Goal: Task Accomplishment & Management: Complete application form

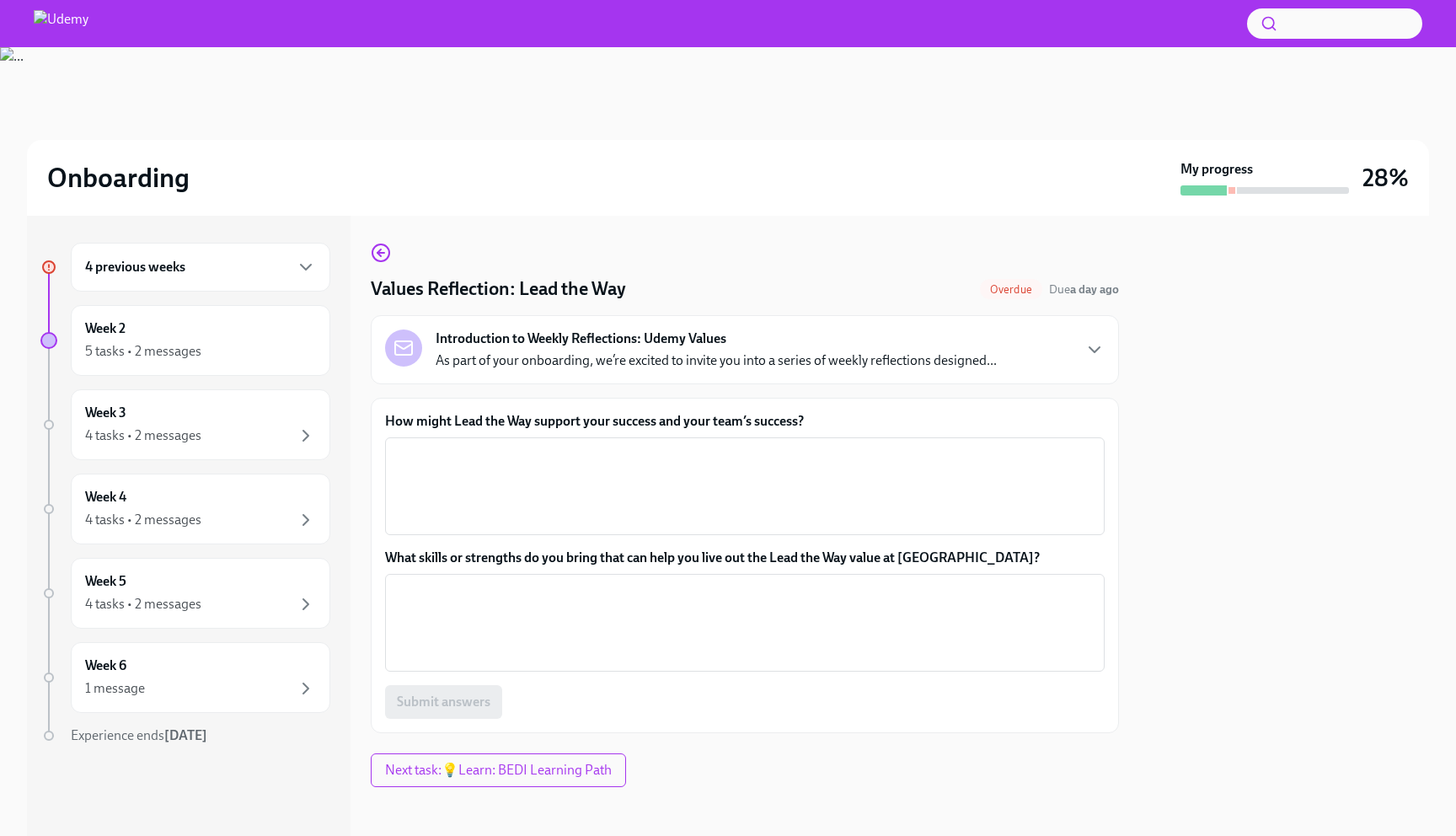
scroll to position [5, 0]
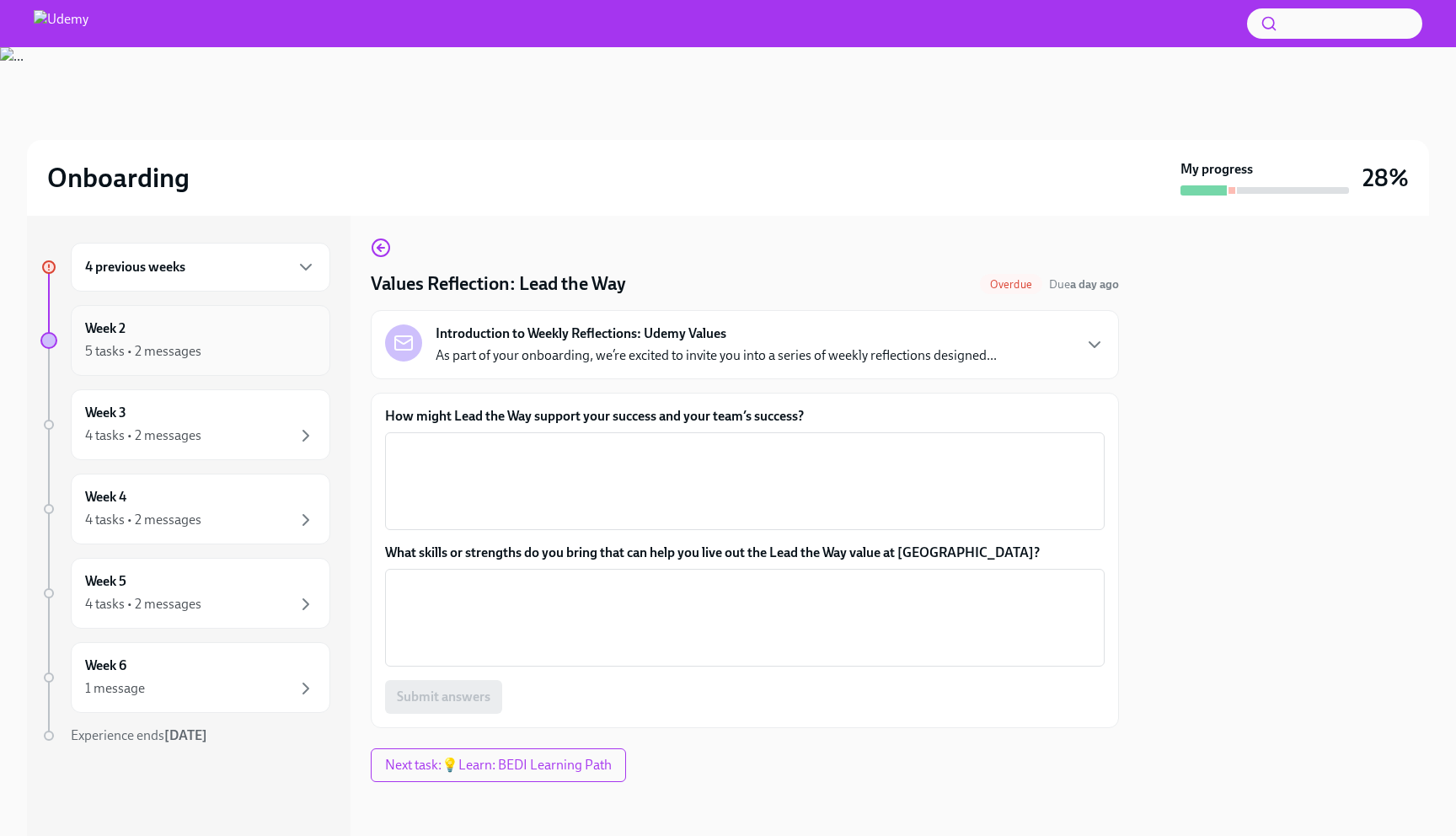
click at [237, 353] on div "5 tasks • 2 messages" at bounding box center [200, 352] width 231 height 20
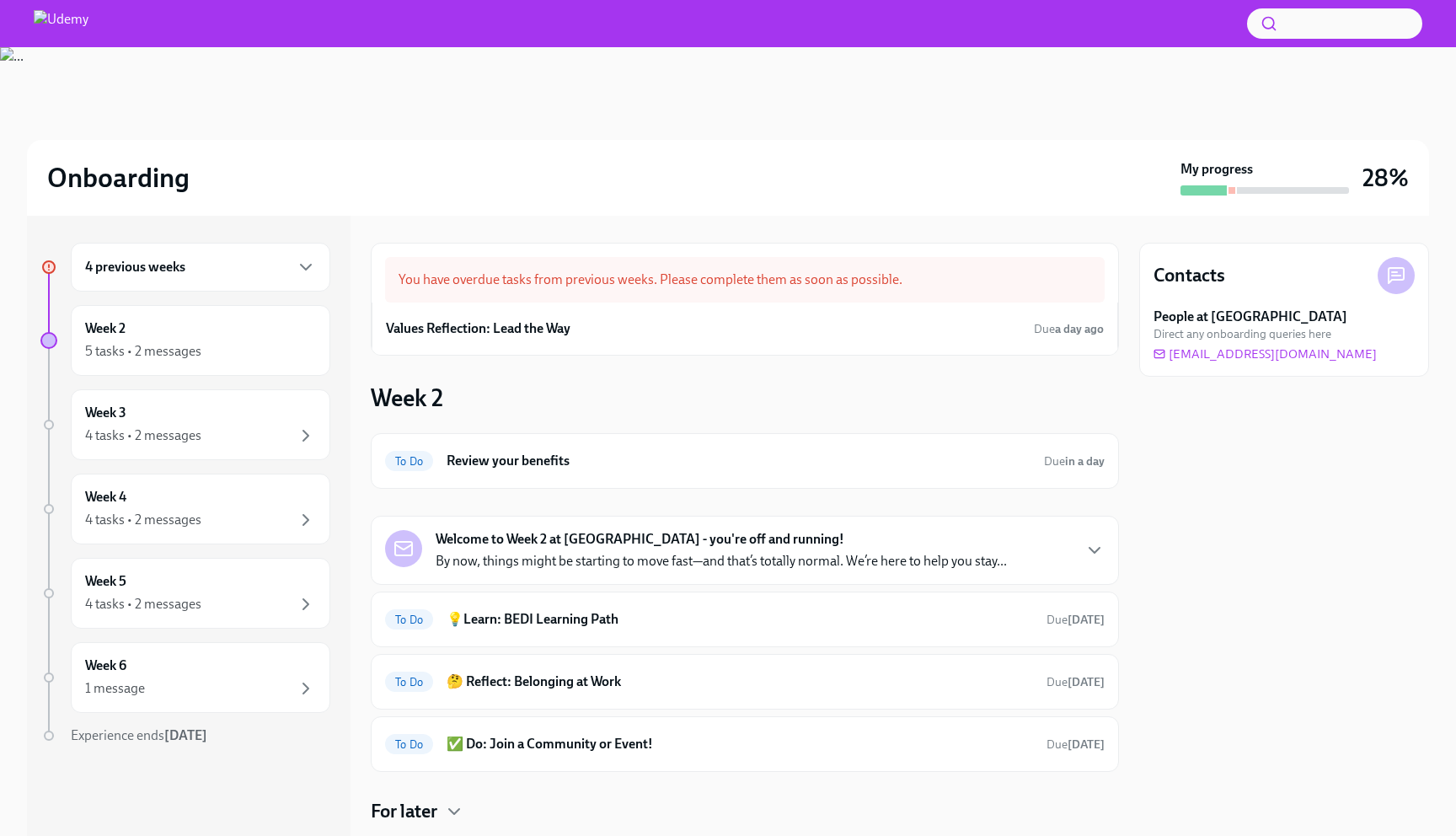
click at [550, 297] on div "You have overdue tasks from previous weeks. Please complete them as soon as pos…" at bounding box center [744, 279] width 719 height 45
click at [1094, 334] on strong "a day ago" at bounding box center [1079, 328] width 49 height 14
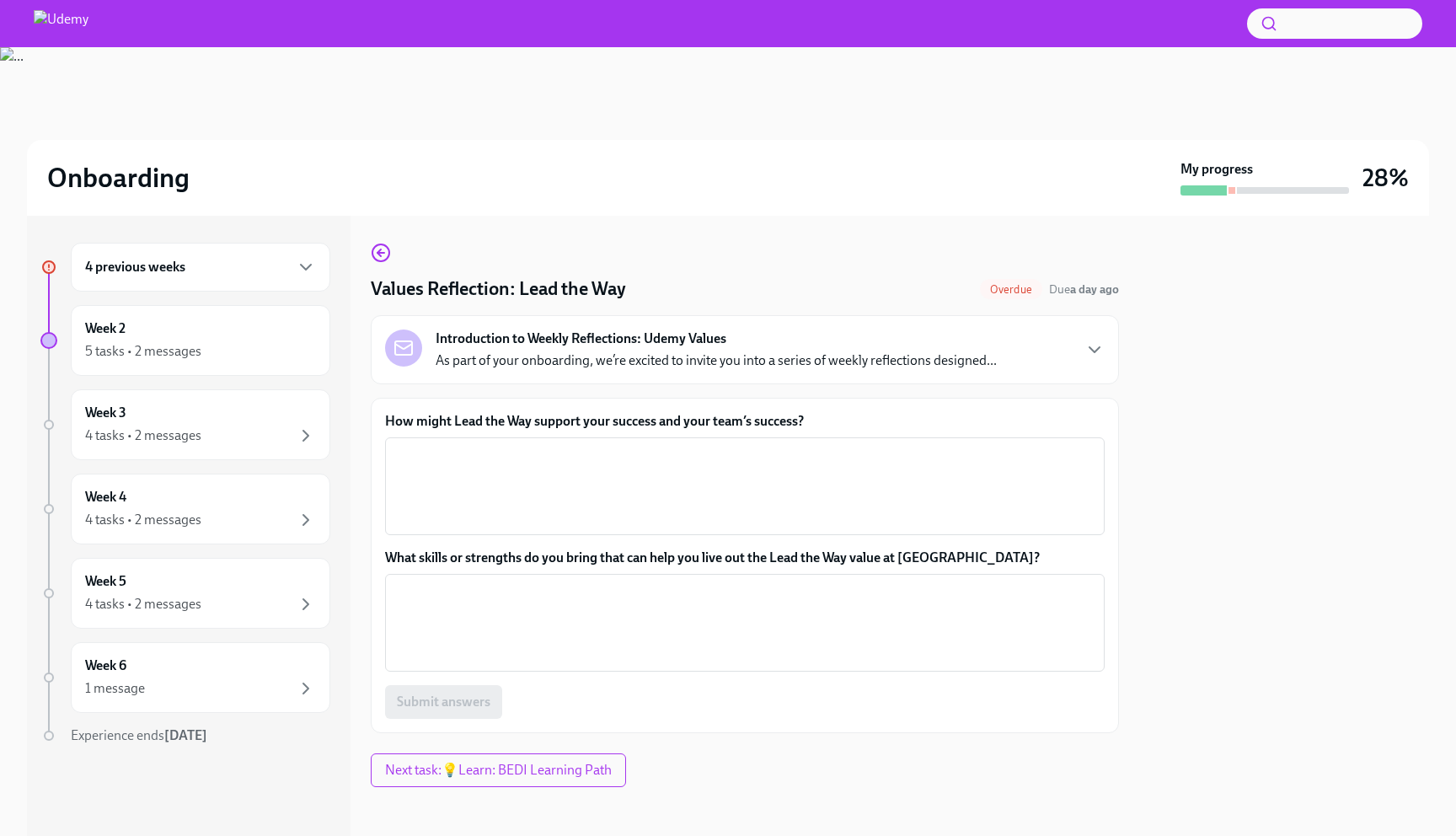
click at [637, 366] on p "As part of your onboarding, we’re excited to invite you into a series of weekly…" at bounding box center [715, 361] width 561 height 19
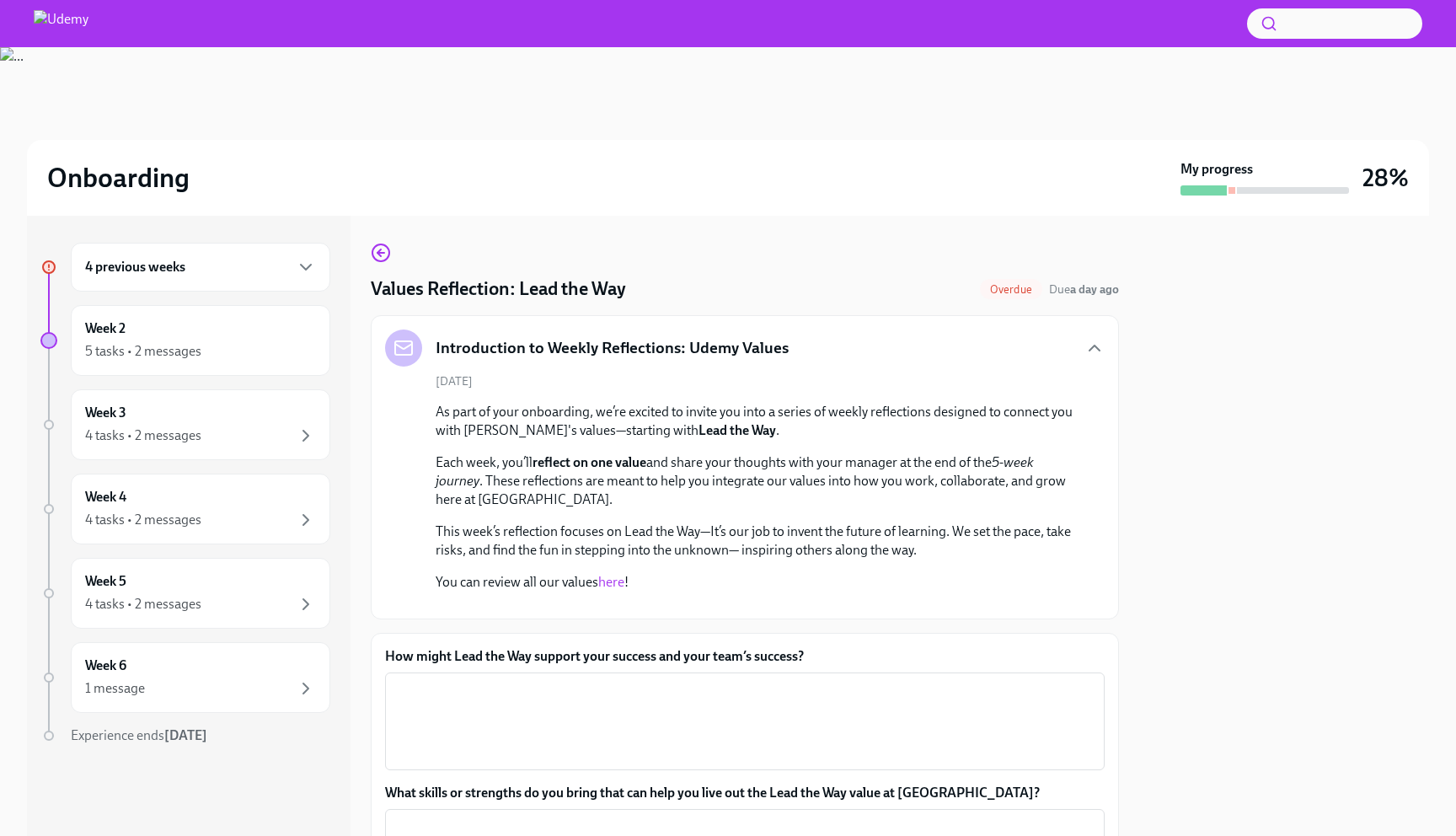
click at [604, 583] on link "here" at bounding box center [612, 581] width 26 height 16
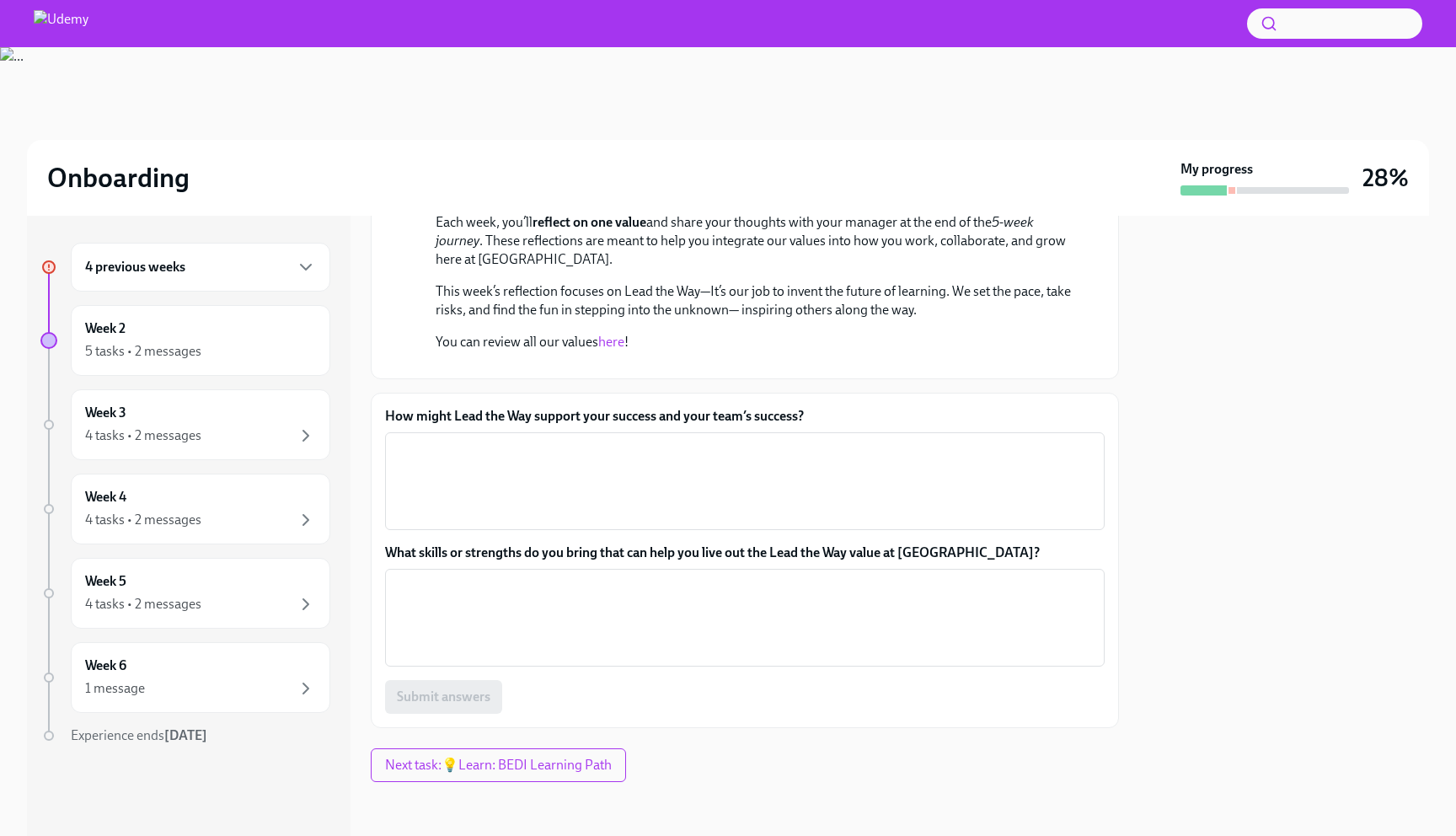
scroll to position [422, 0]
click at [547, 415] on label "How might Lead the Way support your success and your team’s success?" at bounding box center [744, 417] width 719 height 19
click at [547, 441] on textarea "How might Lead the Way support your success and your team’s success?" at bounding box center [745, 481] width 700 height 81
click at [547, 415] on label "How might Lead the Way support your success and your team’s success?" at bounding box center [744, 417] width 719 height 19
click at [547, 441] on textarea "How might Lead the Way support your success and your team’s success?" at bounding box center [745, 481] width 700 height 81
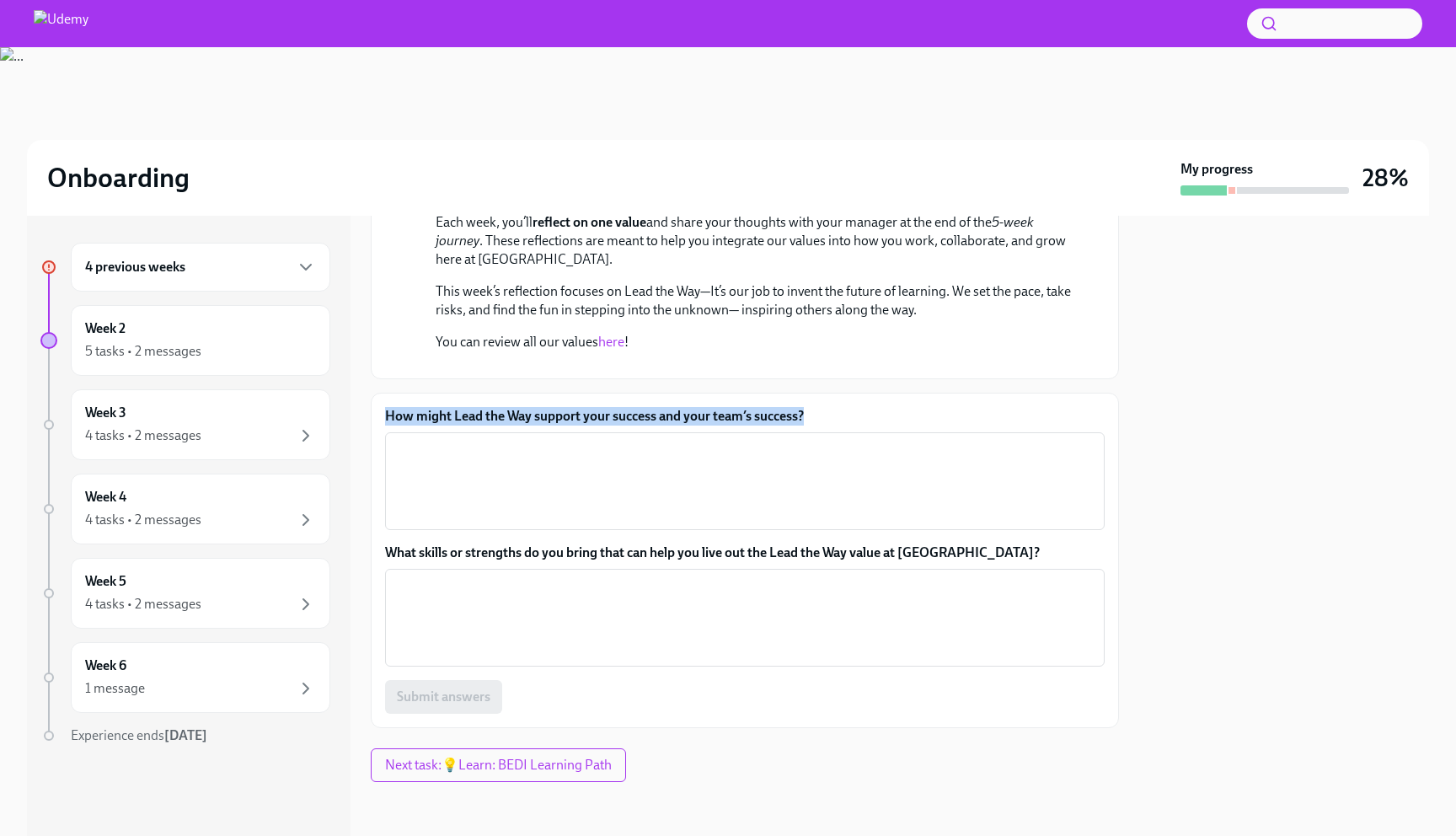
click at [547, 415] on label "How might Lead the Way support your success and your team’s success?" at bounding box center [744, 417] width 719 height 19
click at [547, 441] on textarea "How might Lead the Way support your success and your team’s success?" at bounding box center [745, 481] width 700 height 81
copy label "How might Lead the Way support your success and your team’s success?"
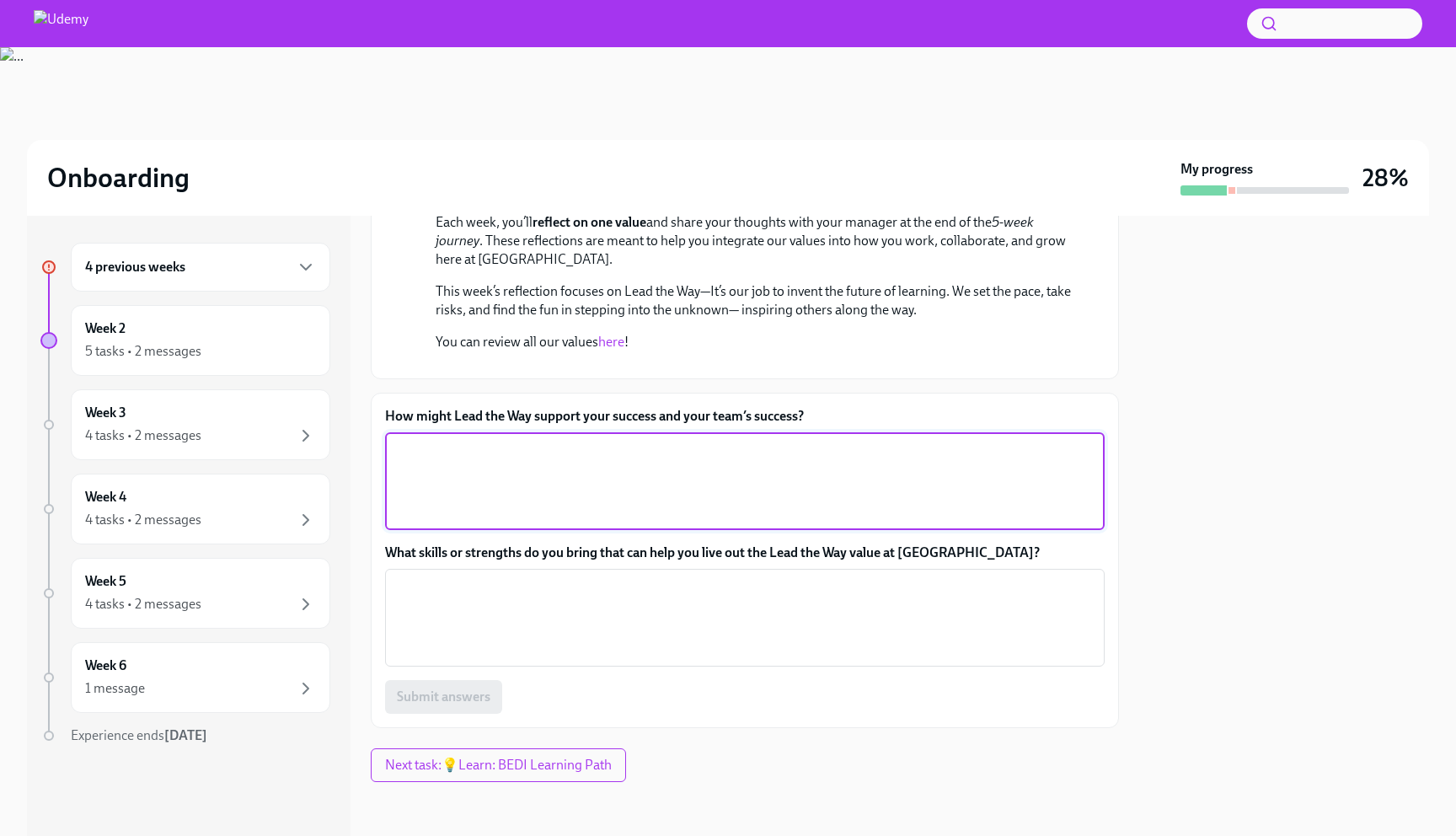
click at [503, 483] on textarea "How might Lead the Way support your success and your team’s success?" at bounding box center [745, 481] width 700 height 81
paste textarea "For me, Lead the Way means being proactive and not waiting around for things to…"
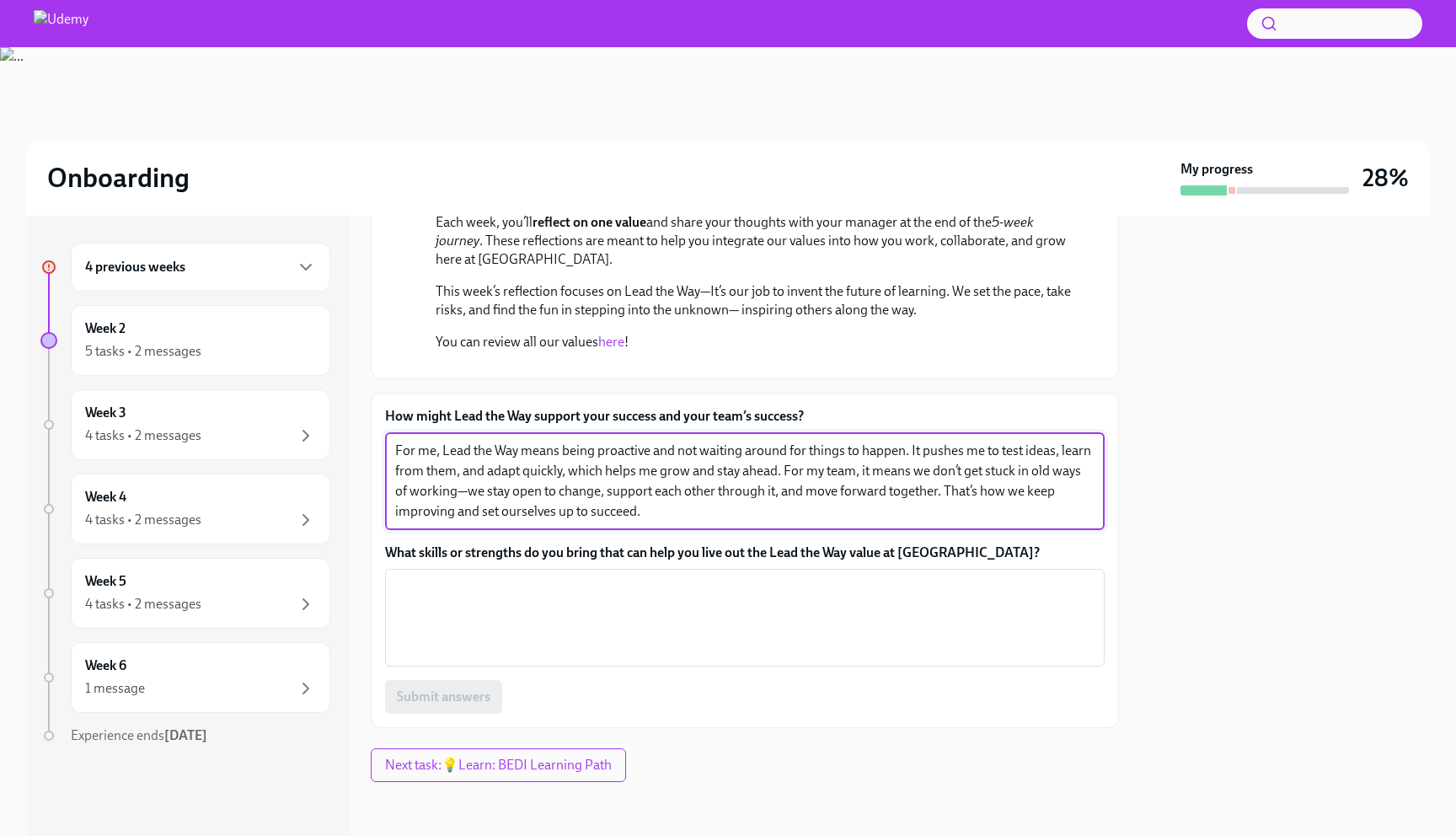
click at [469, 493] on textarea "For me, Lead the Way means being proactive and not waiting around for things to…" at bounding box center [745, 481] width 700 height 81
type textarea "For me, Lead the Way means being proactive and not waiting around for things to…"
click at [537, 554] on label "What skills or strengths do you bring that can help you live out the Lead the W…" at bounding box center [744, 553] width 719 height 19
click at [537, 577] on textarea "What skills or strengths do you bring that can help you live out the Lead the W…" at bounding box center [745, 617] width 700 height 81
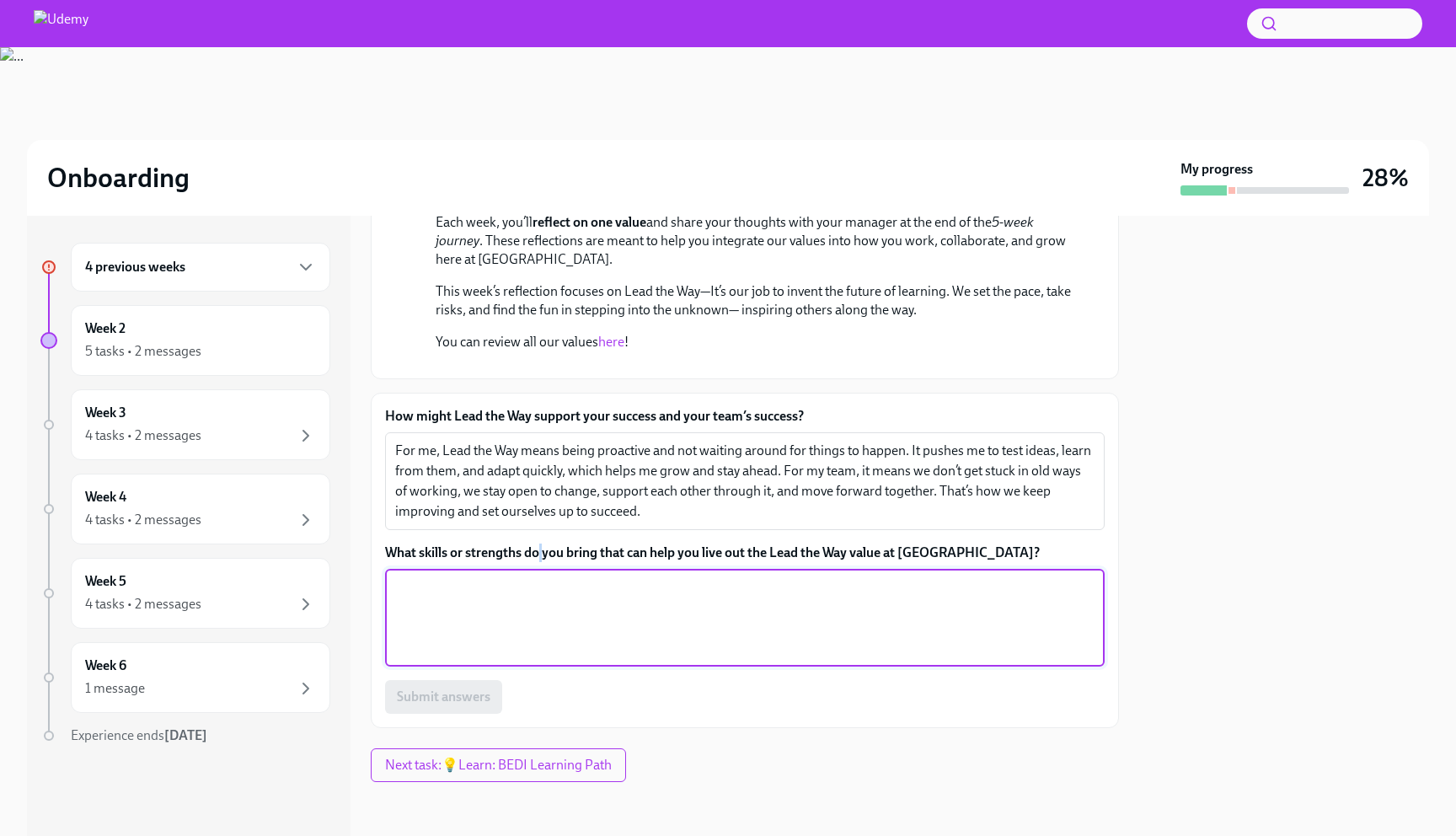
click at [537, 554] on label "What skills or strengths do you bring that can help you live out the Lead the W…" at bounding box center [744, 553] width 719 height 19
click at [537, 577] on textarea "What skills or strengths do you bring that can help you live out the Lead the W…" at bounding box center [745, 617] width 700 height 81
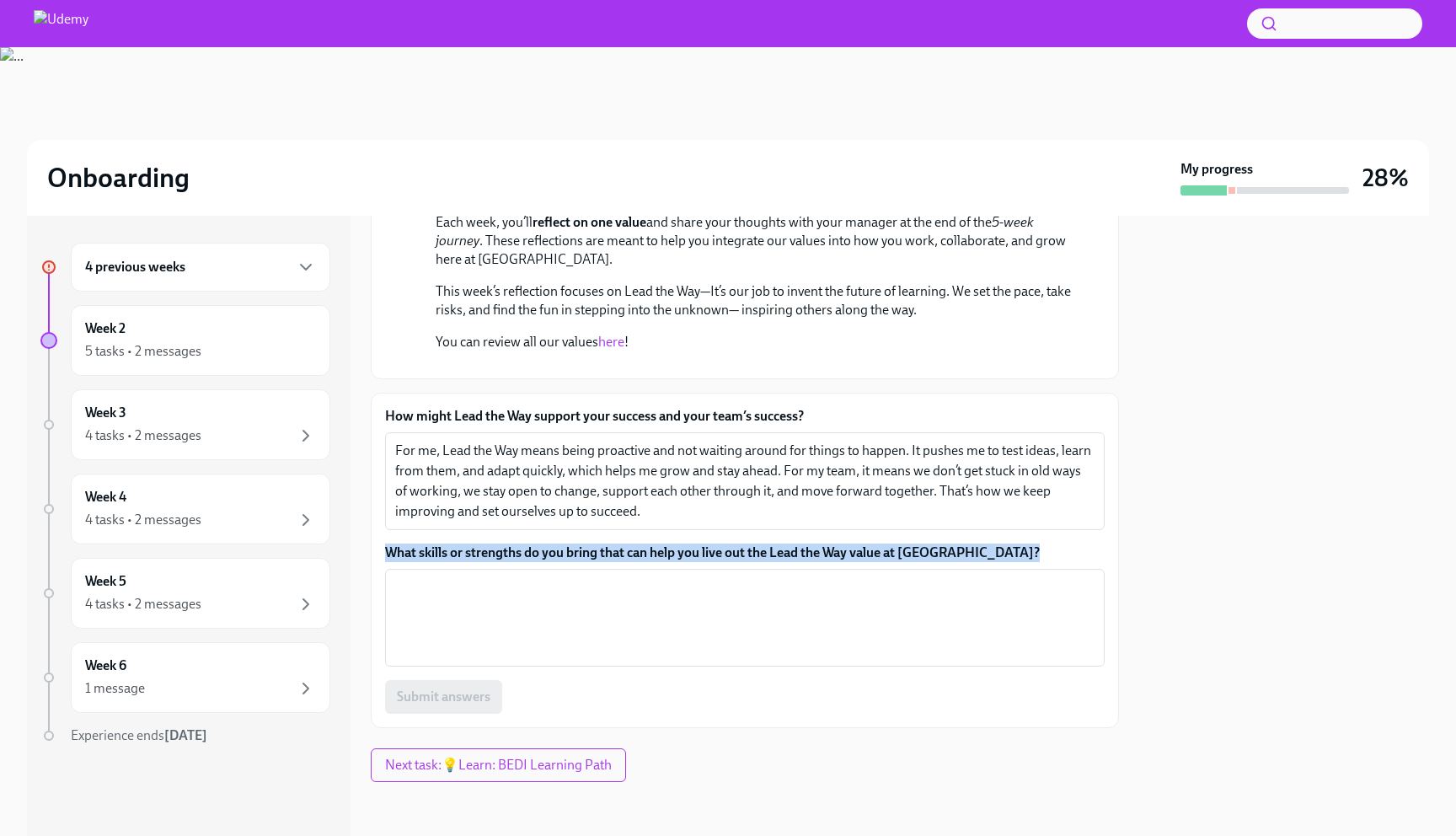
click at [537, 554] on label "What skills or strengths do you bring that can help you live out the Lead the W…" at bounding box center [744, 553] width 719 height 19
click at [537, 577] on textarea "What skills or strengths do you bring that can help you live out the Lead the W…" at bounding box center [745, 617] width 700 height 81
copy label "What skills or strengths do you bring that can help you live out the Lead the W…"
click at [593, 554] on label "What skills or strengths do you bring that can help you live out the Lead the W…" at bounding box center [744, 553] width 719 height 19
click at [593, 577] on textarea "What skills or strengths do you bring that can help you live out the Lead the W…" at bounding box center [745, 617] width 700 height 81
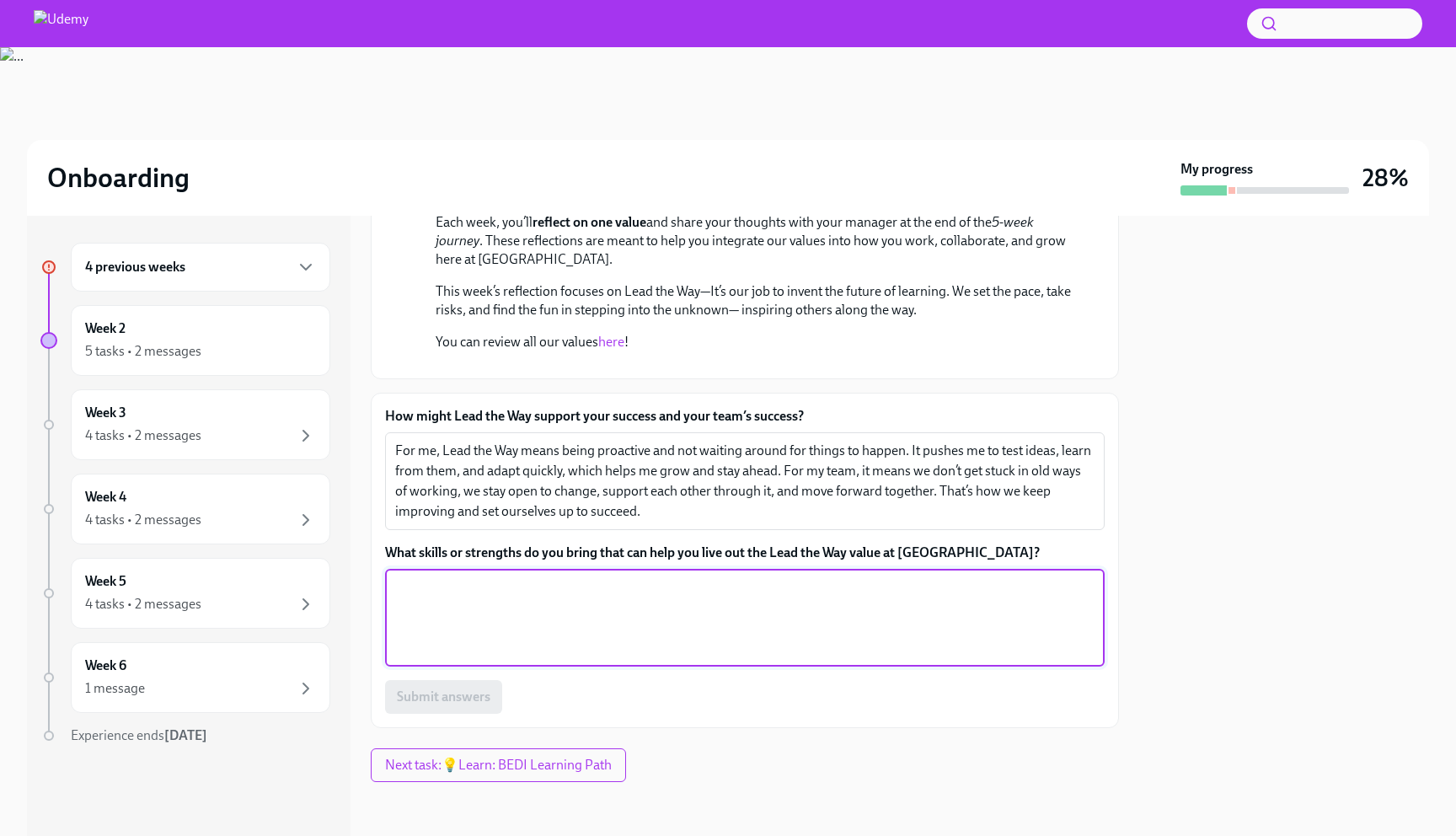
paste textarea "I think my flexibility and easy-going nature help me adapt quickly to change, w…"
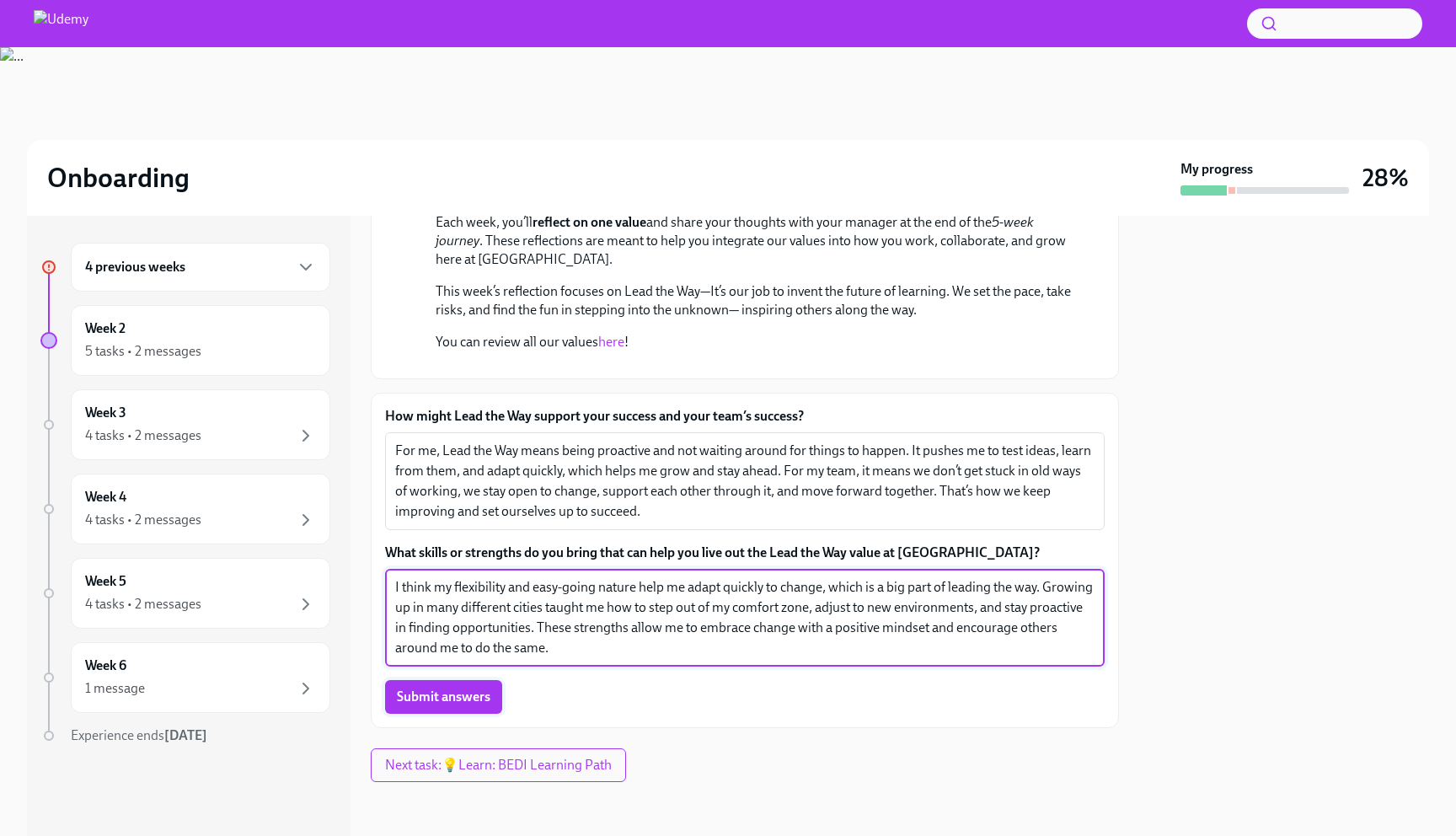
type textarea "I think my flexibility and easy-going nature help me adapt quickly to change, w…"
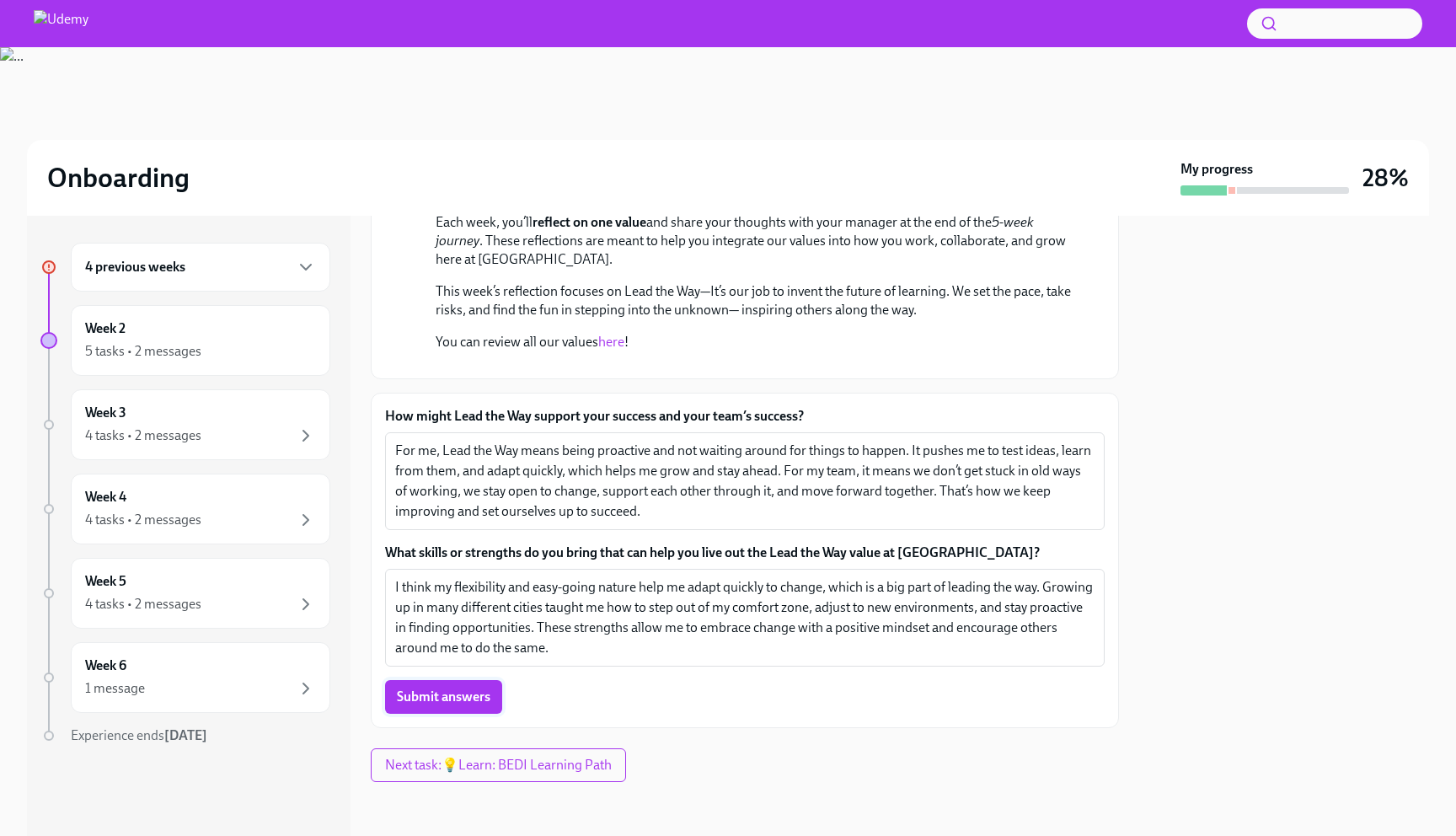
click at [453, 691] on span "Submit answers" at bounding box center [444, 697] width 94 height 17
click at [441, 698] on span "Submit answers" at bounding box center [444, 697] width 94 height 17
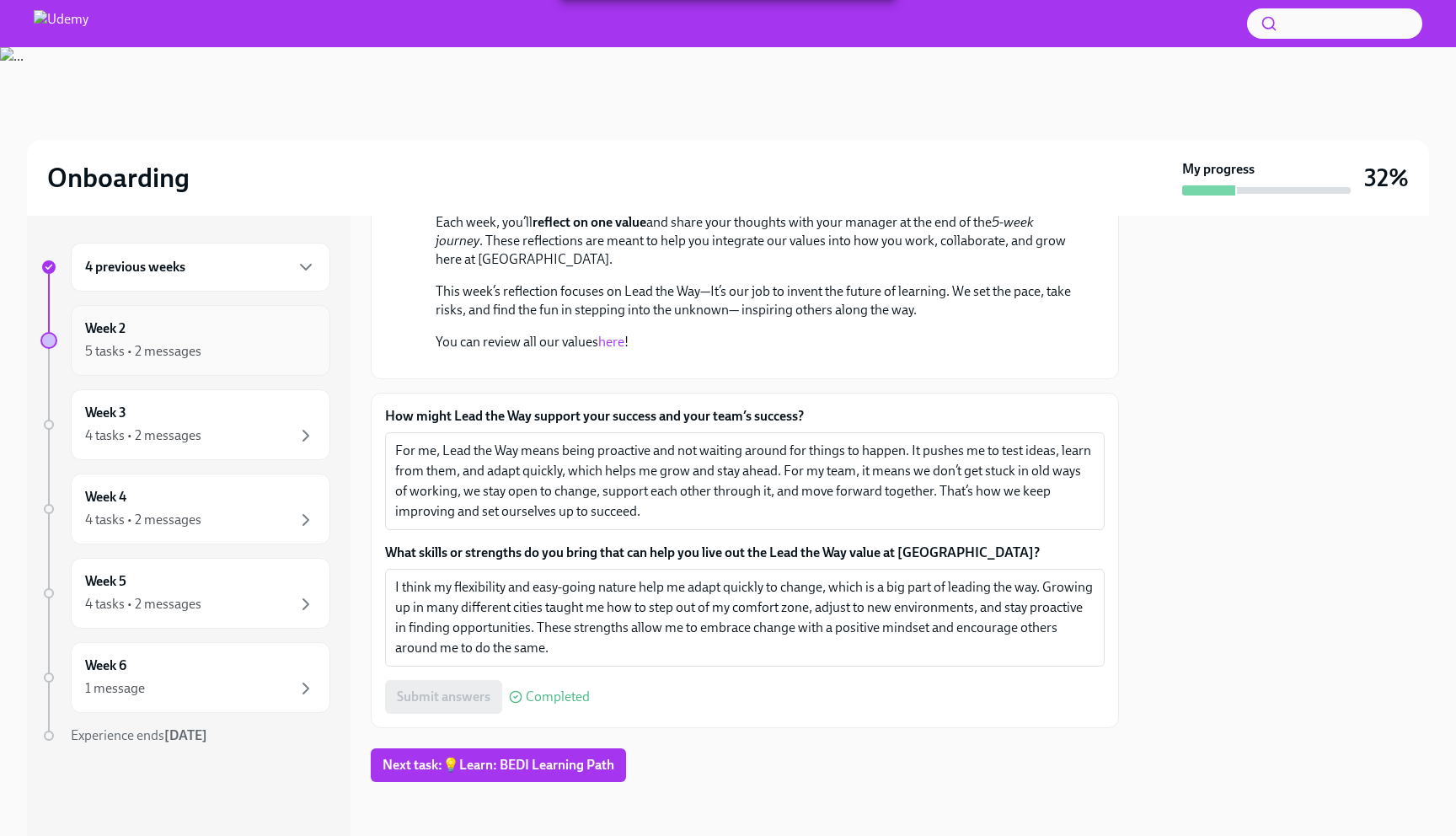
click at [238, 353] on div "5 tasks • 2 messages" at bounding box center [200, 352] width 231 height 20
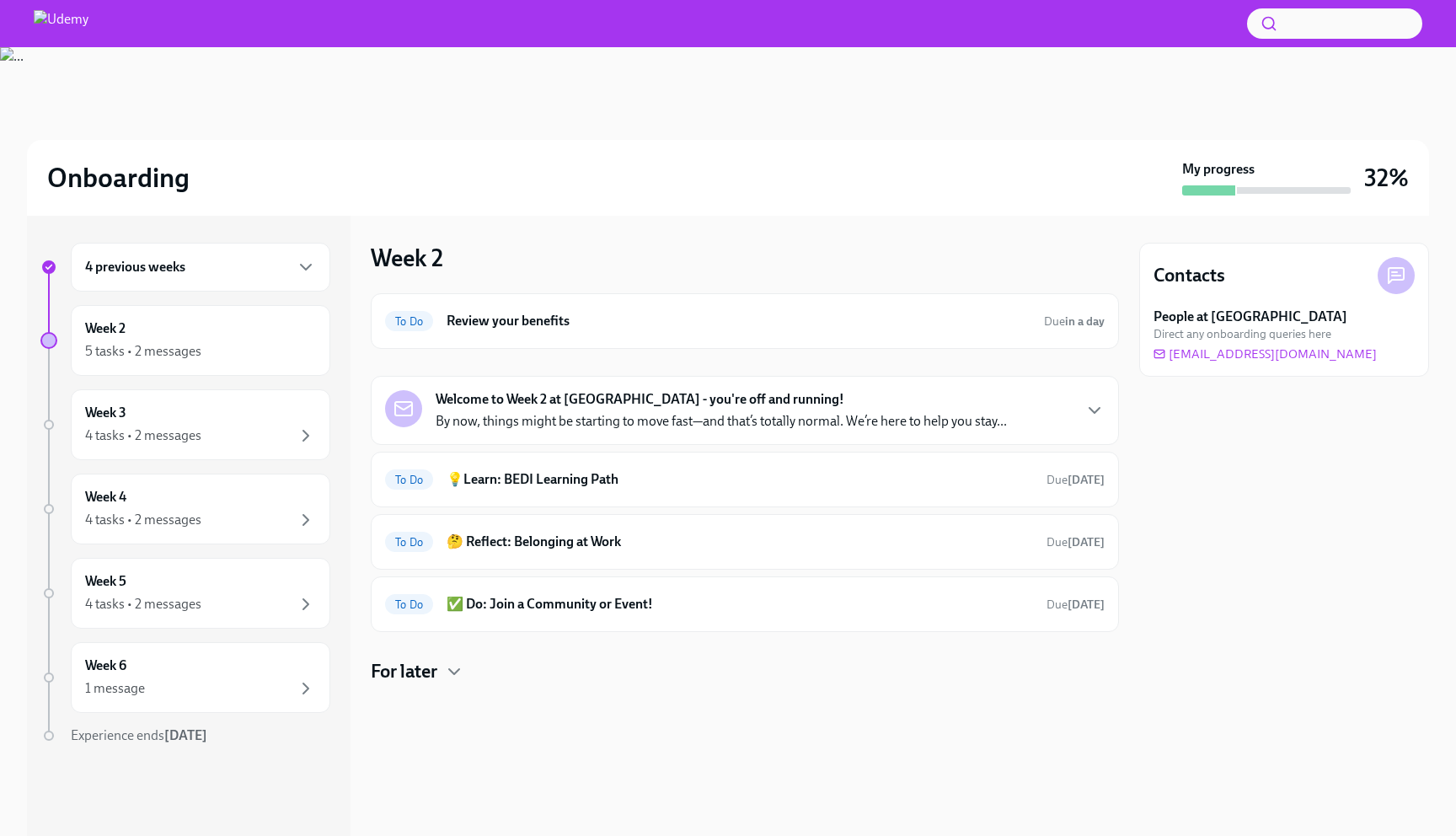
click at [399, 665] on h4 "For later" at bounding box center [405, 671] width 67 height 25
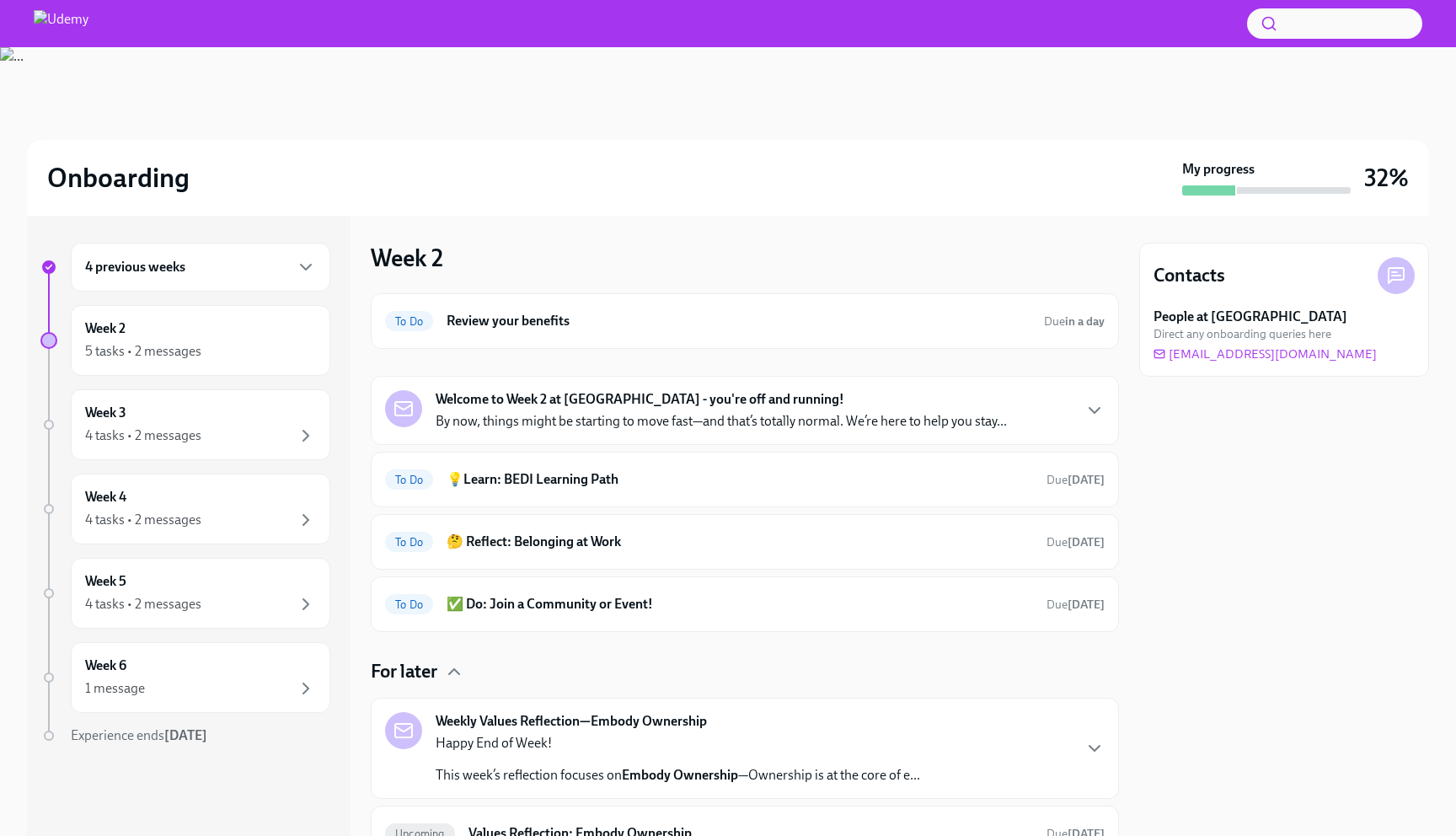
click at [250, 276] on div "4 previous weeks" at bounding box center [200, 267] width 231 height 20
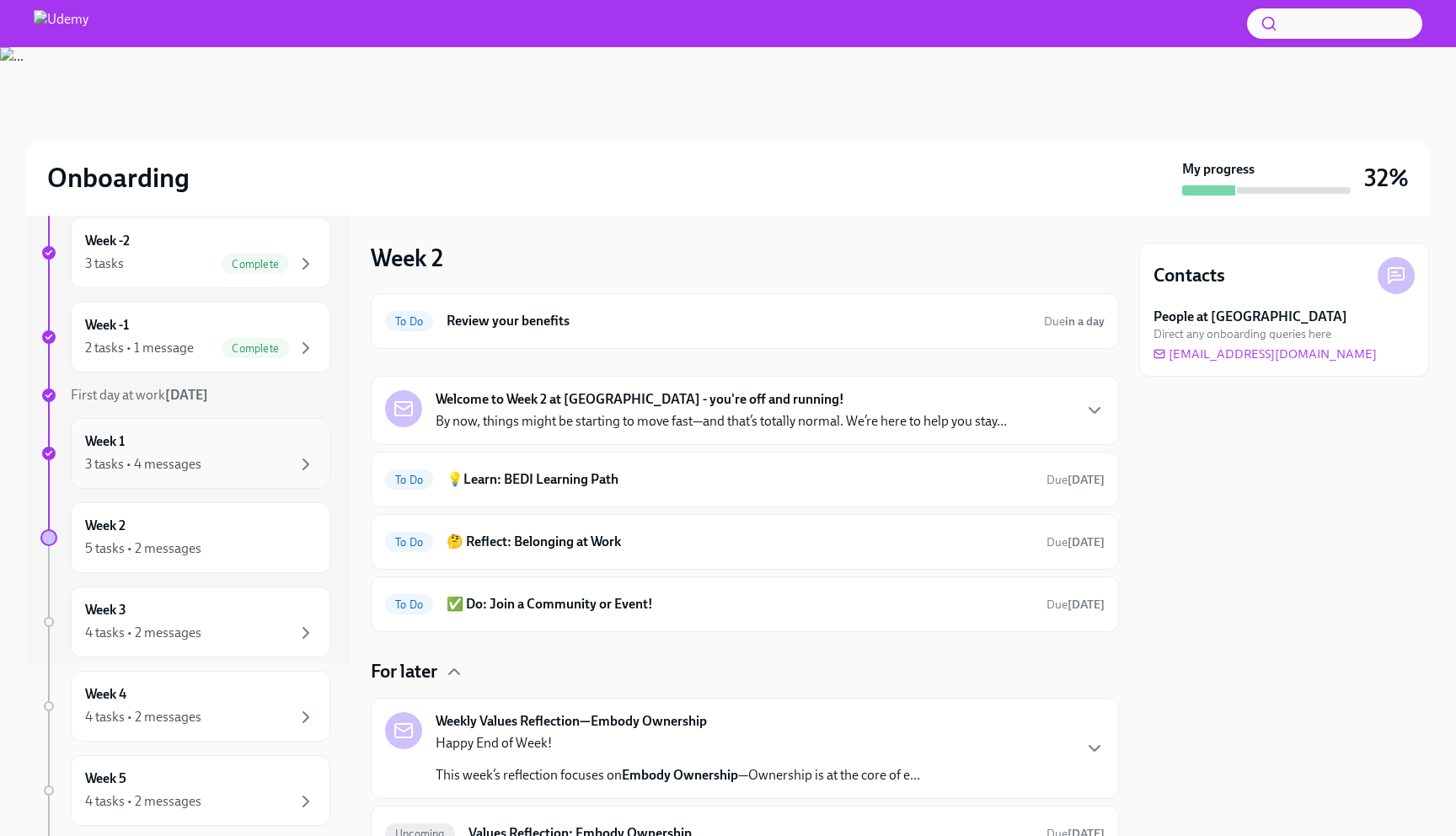
scroll to position [185, 0]
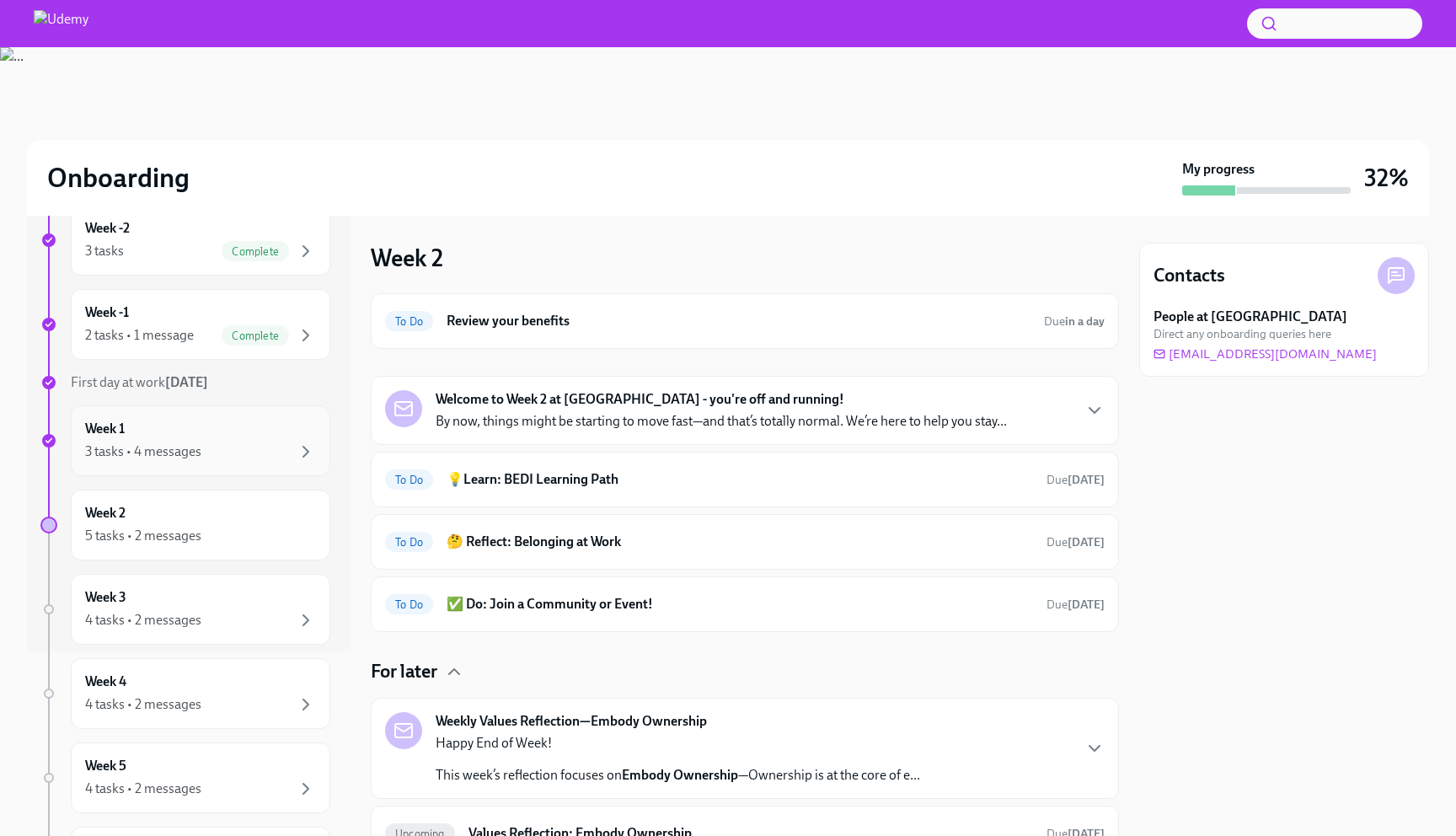
click at [211, 447] on div "3 tasks • 4 messages" at bounding box center [200, 452] width 231 height 20
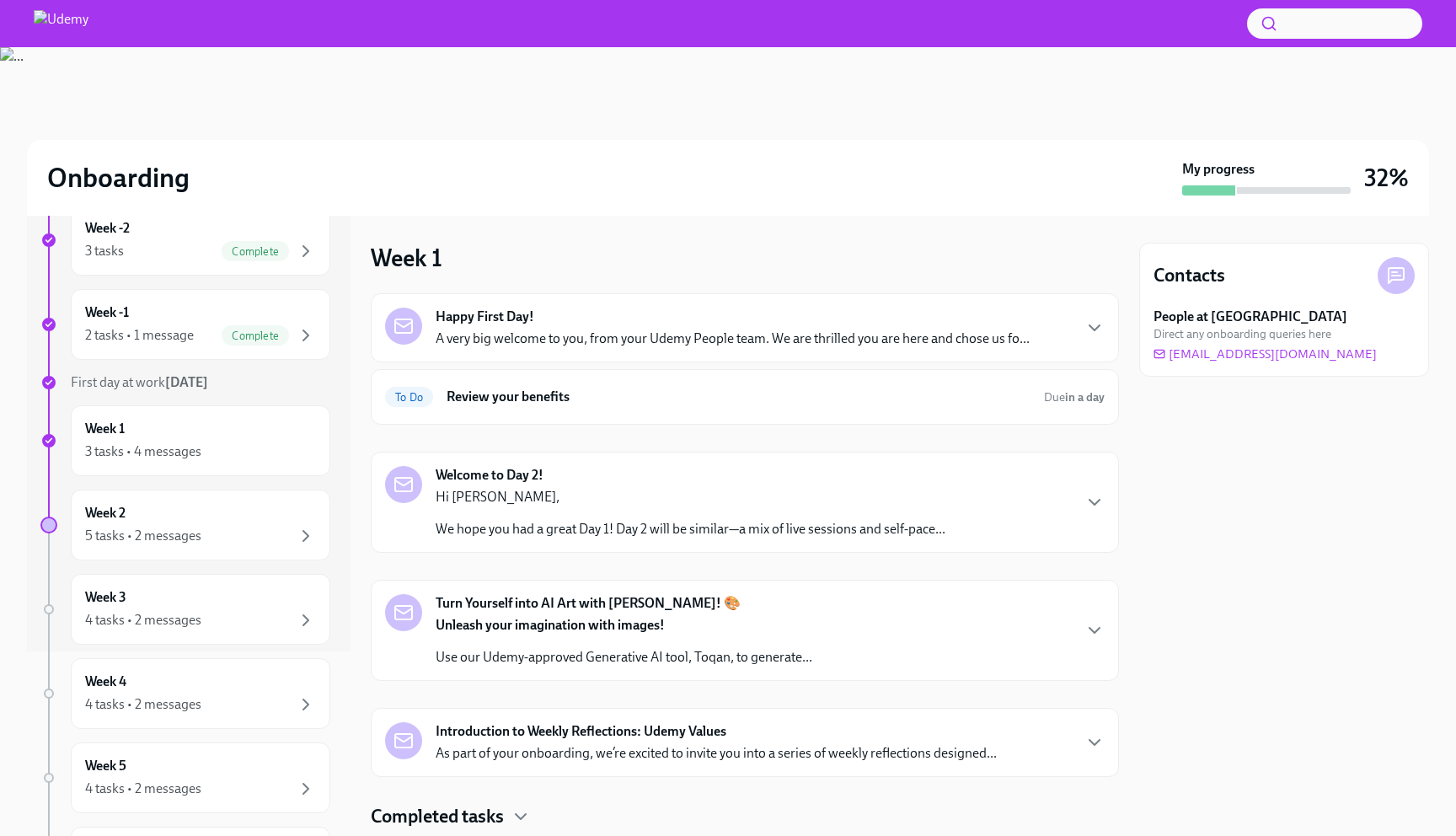
scroll to position [47, 0]
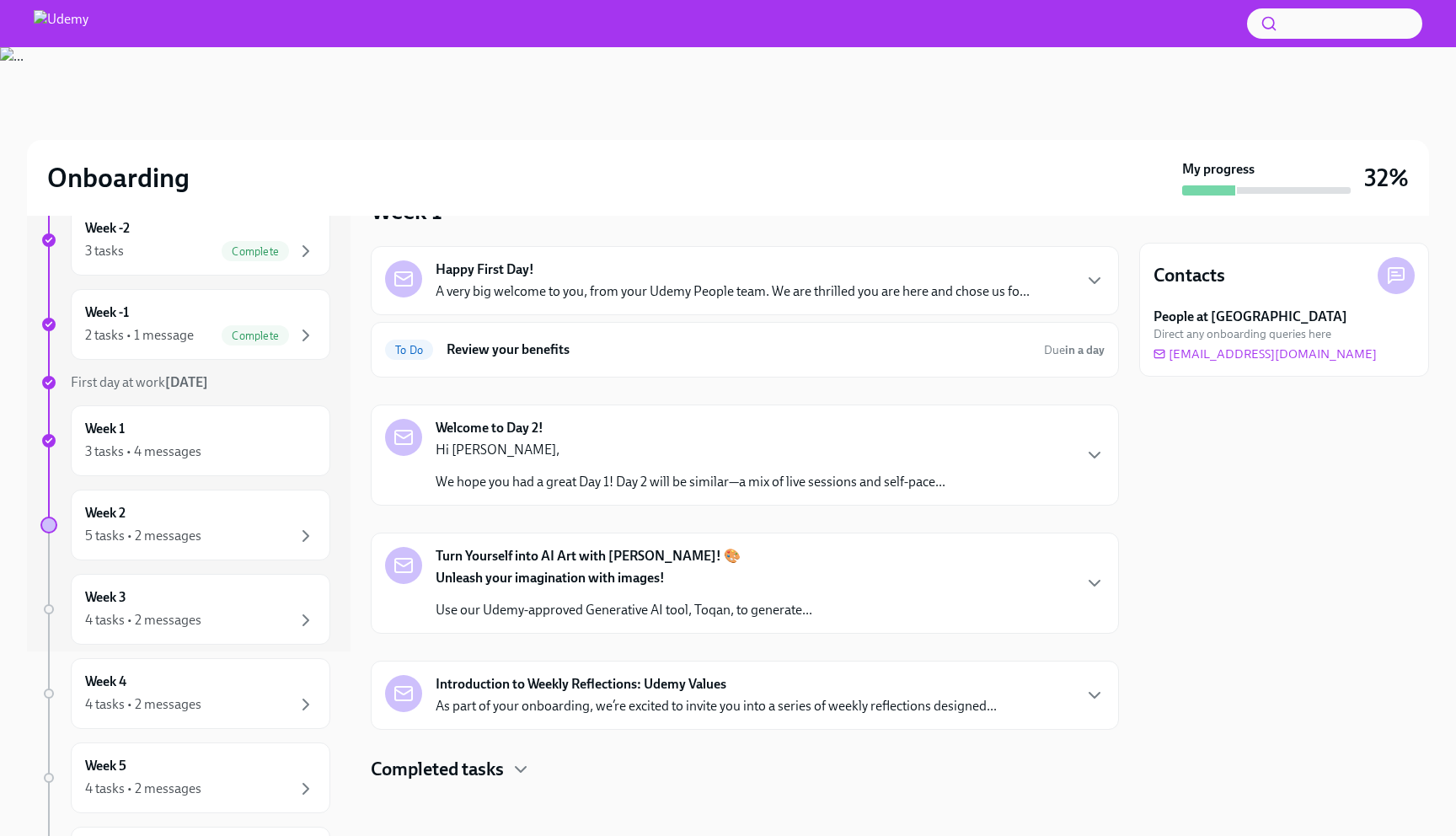
click at [470, 699] on p "As part of your onboarding, we’re excited to invite you into a series of weekly…" at bounding box center [715, 706] width 561 height 19
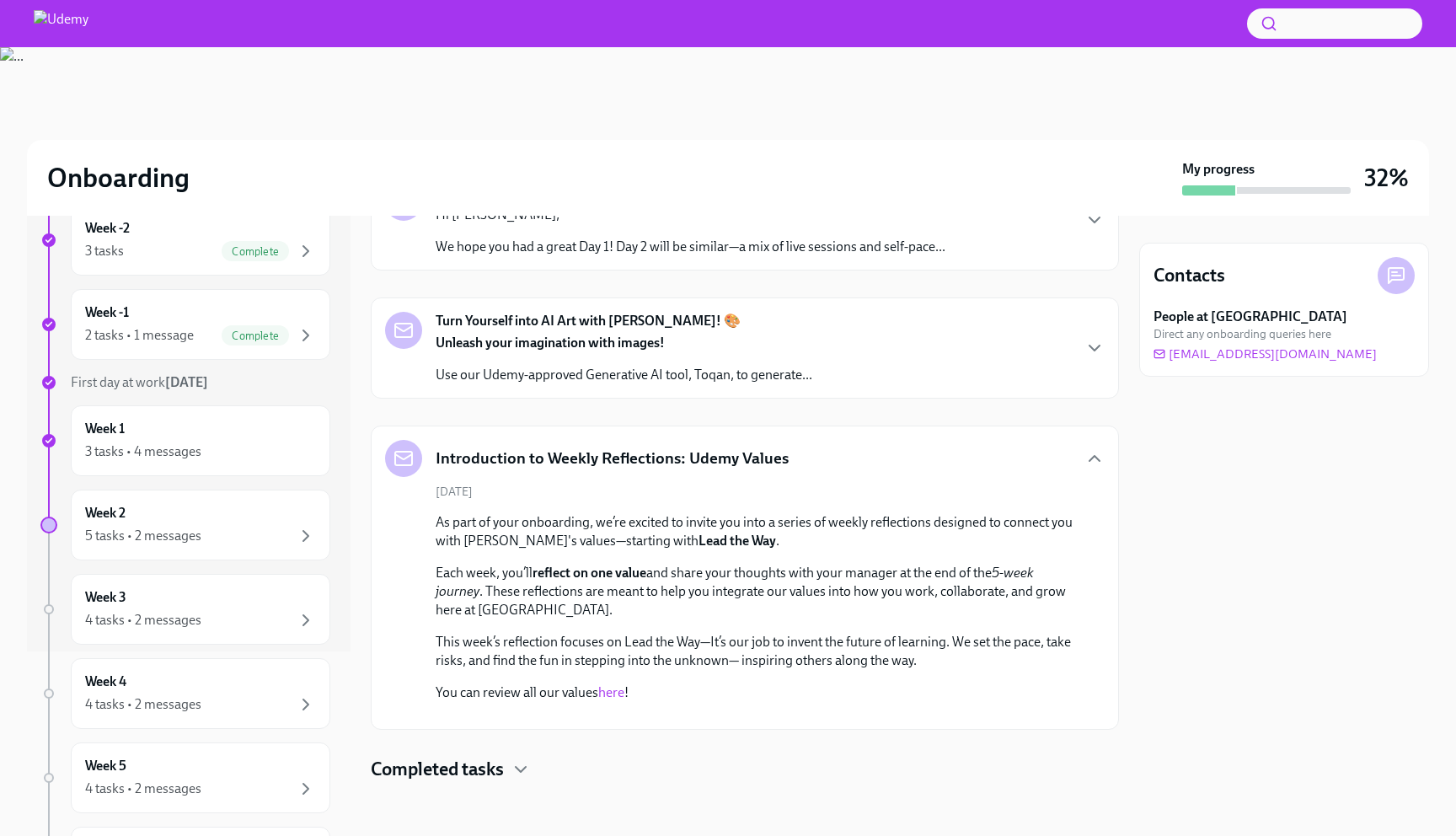
scroll to position [464, 0]
click at [454, 768] on h4 "Completed tasks" at bounding box center [437, 768] width 133 height 25
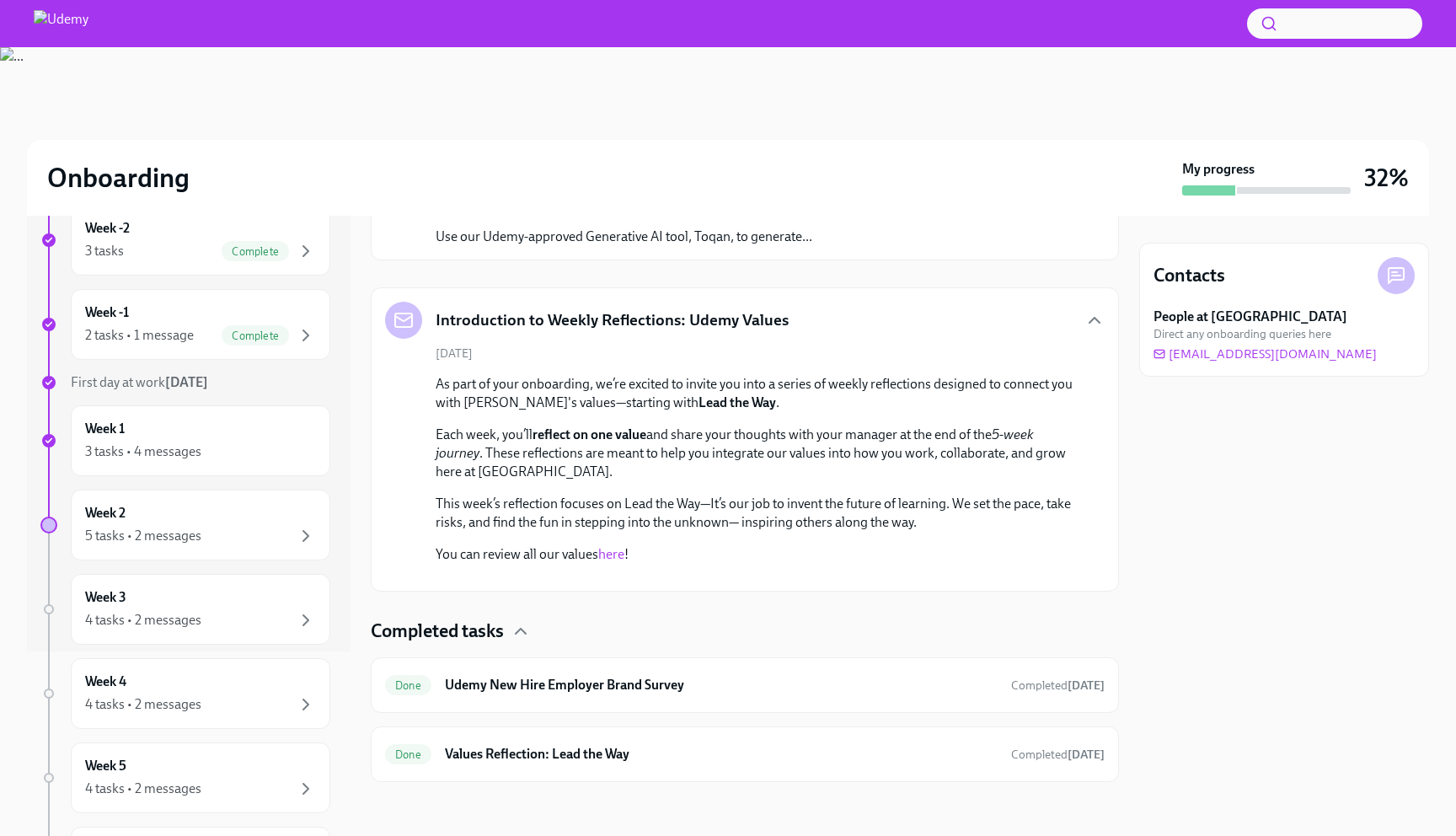
scroll to position [602, 0]
click at [217, 546] on div "5 tasks • 2 messages" at bounding box center [200, 536] width 231 height 20
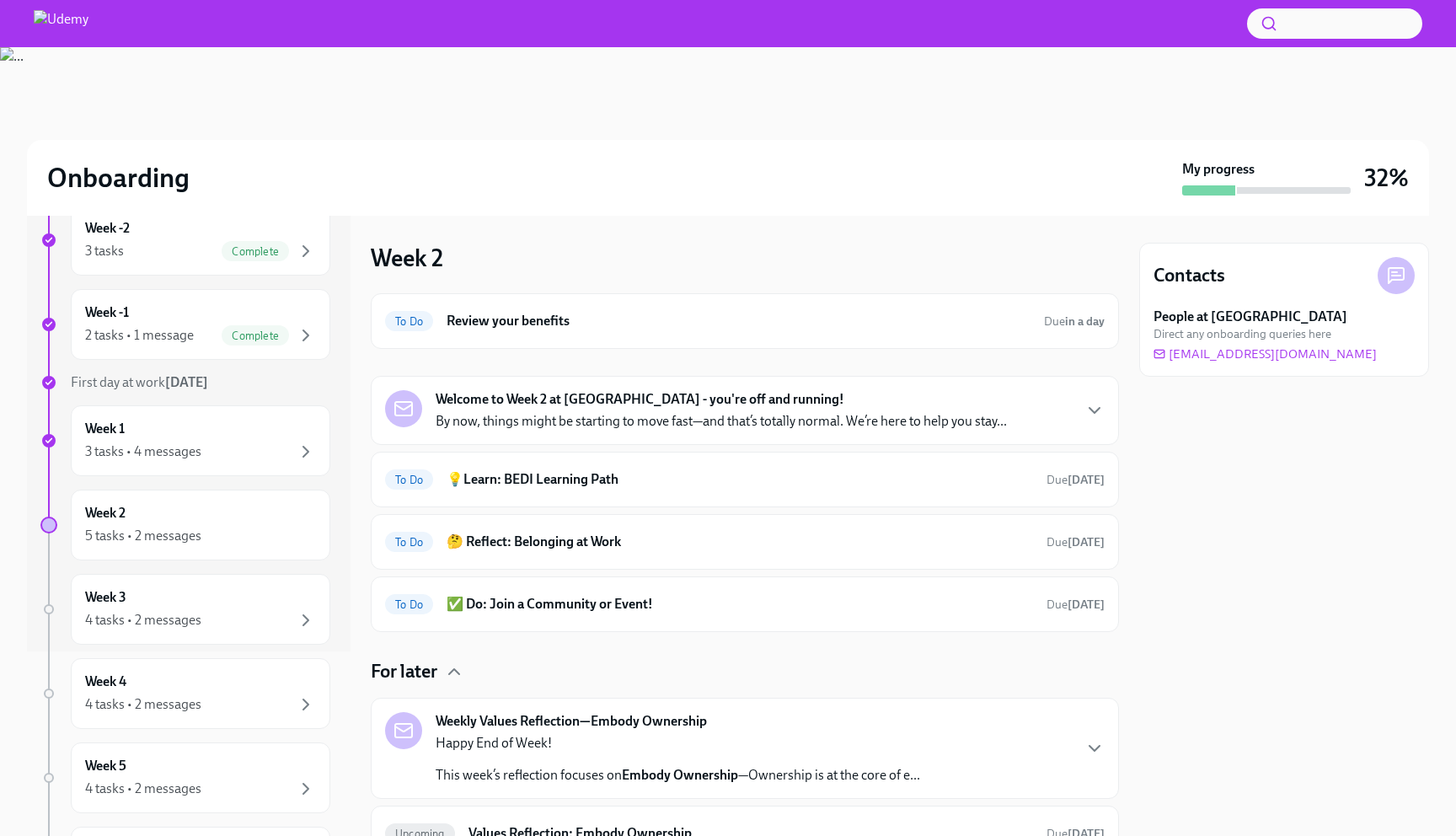
click at [516, 322] on h6 "Review your benefits" at bounding box center [738, 321] width 584 height 19
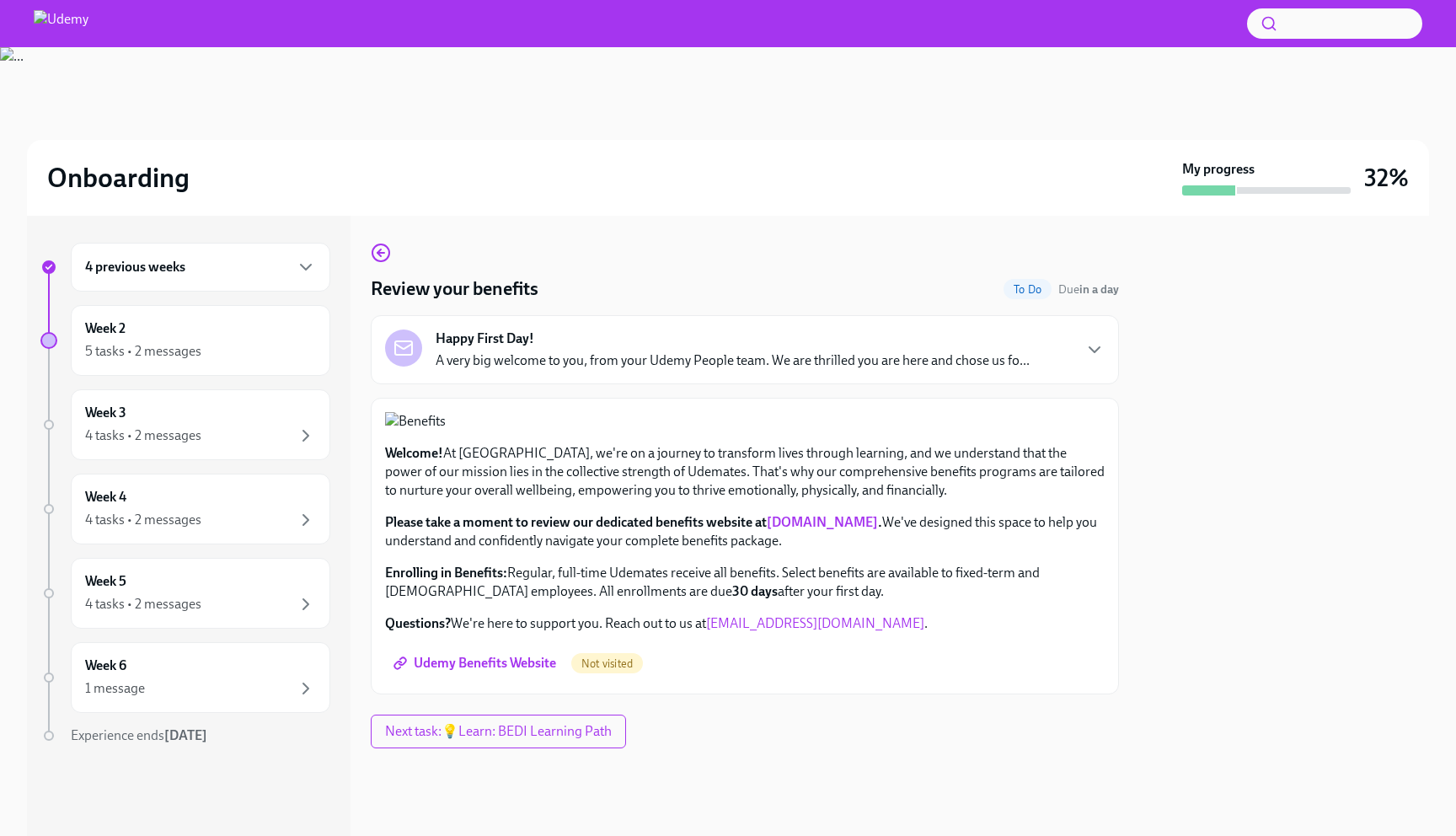
scroll to position [353, 0]
